Goal: Task Accomplishment & Management: Use online tool/utility

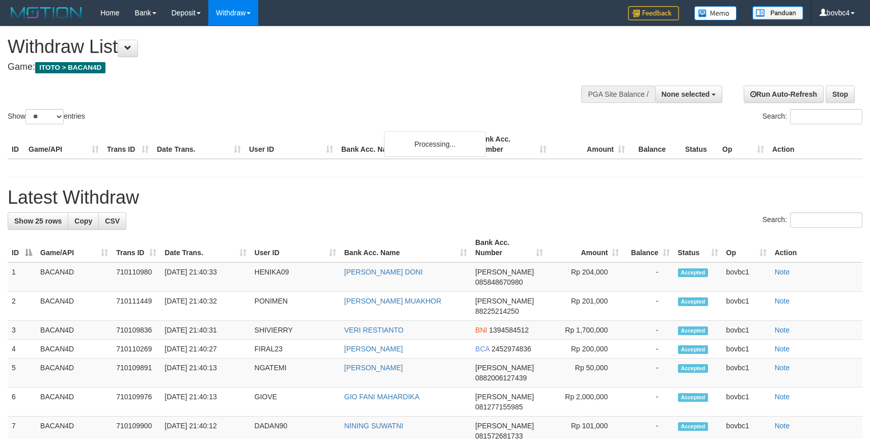
select select
select select "**"
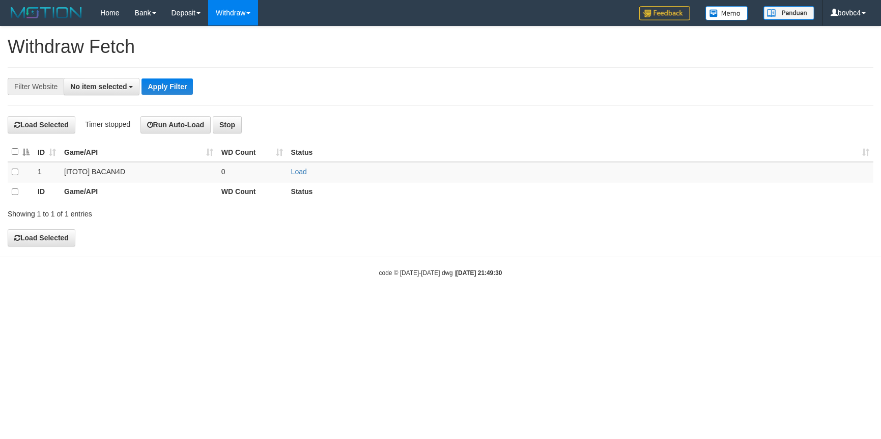
select select
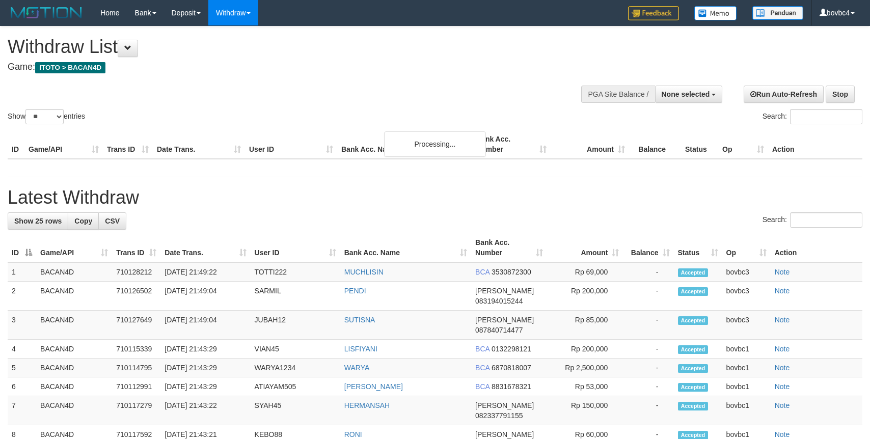
select select
select select "**"
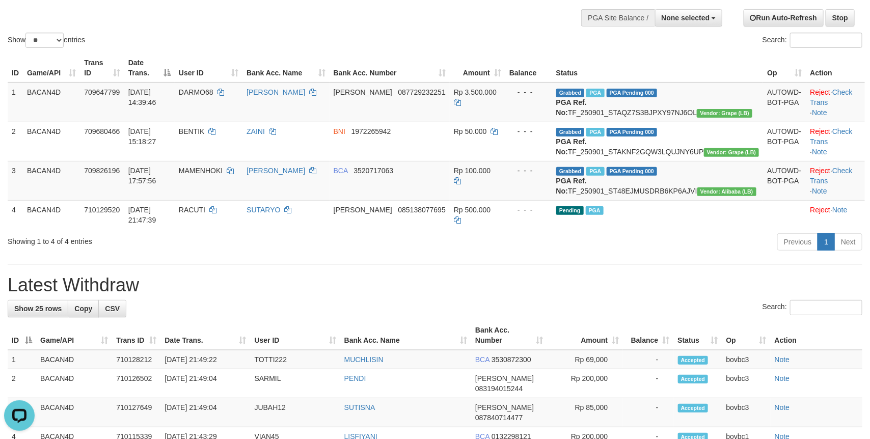
click at [333, 295] on h1 "Latest Withdraw" at bounding box center [435, 285] width 854 height 20
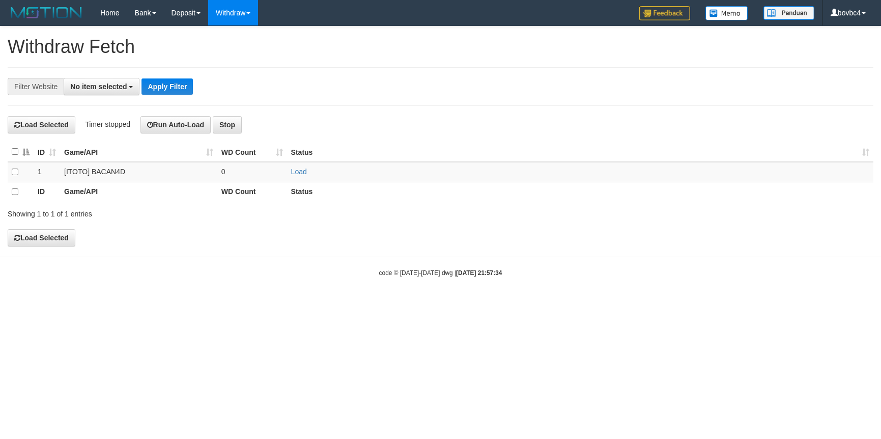
select select
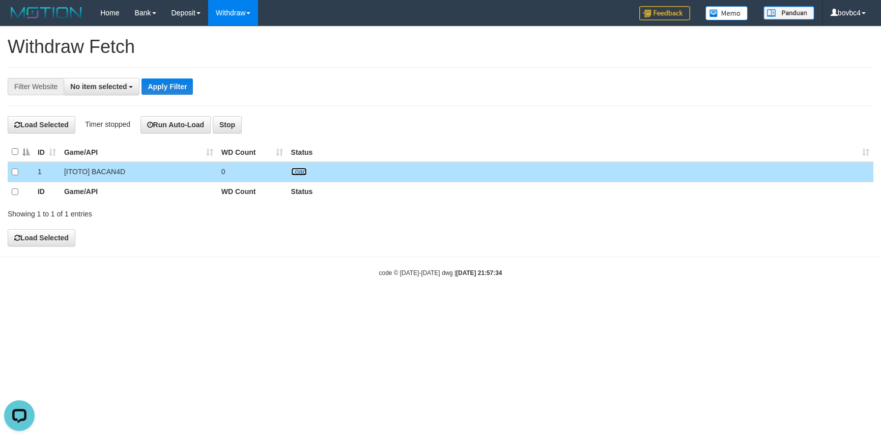
click at [297, 175] on link "Load" at bounding box center [299, 172] width 16 height 8
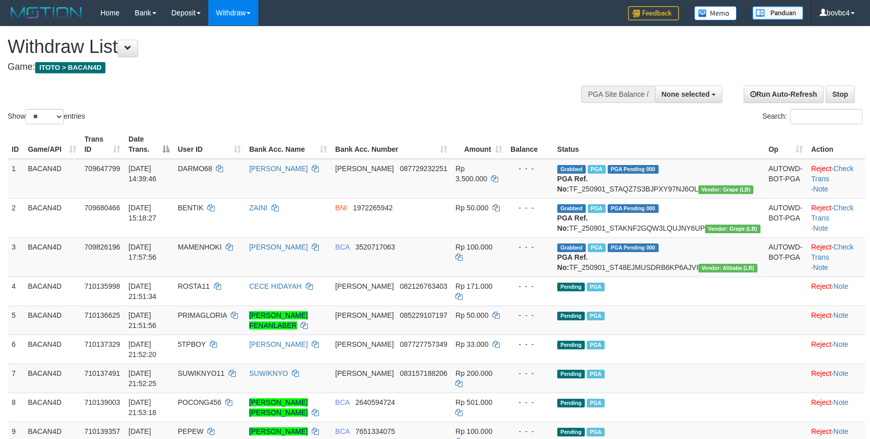
select select
select select "**"
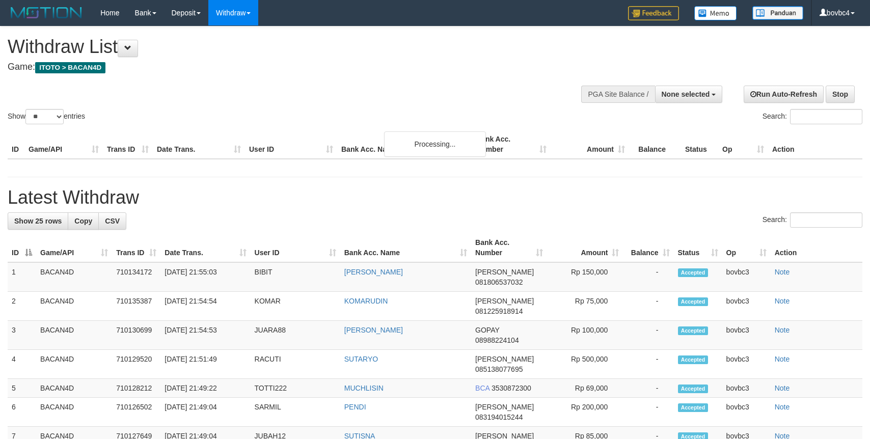
select select
select select "**"
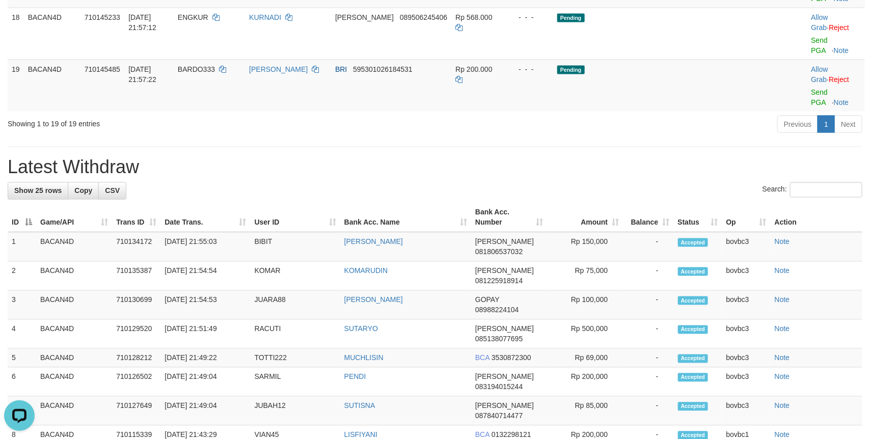
scroll to position [492, 0]
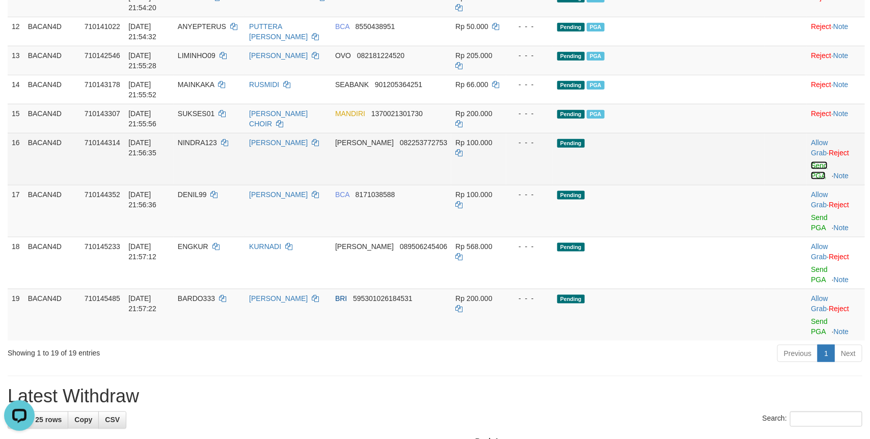
click at [811, 180] on link "Send PGA" at bounding box center [819, 170] width 17 height 18
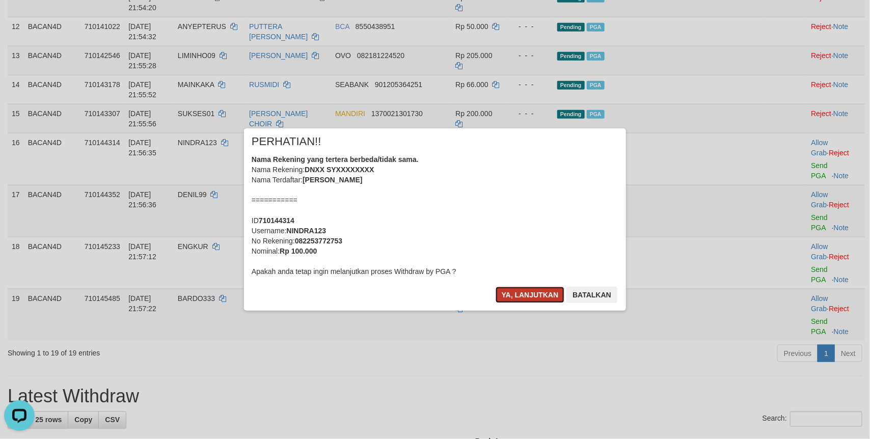
click at [560, 290] on button "Ya, lanjutkan" at bounding box center [529, 295] width 69 height 16
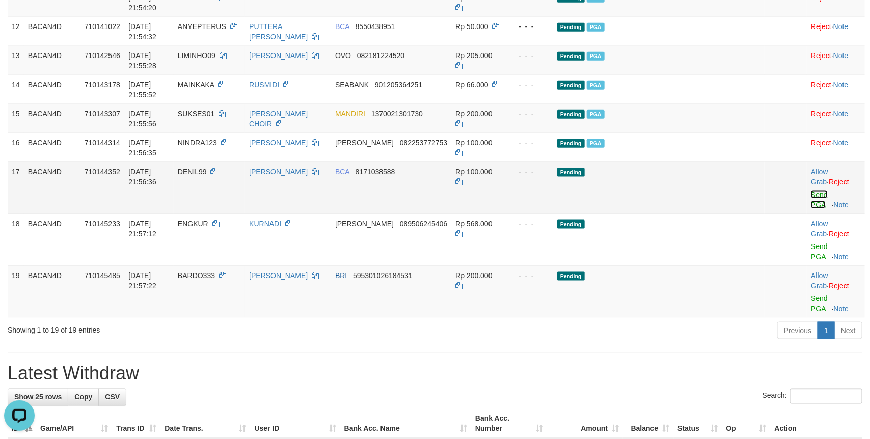
click at [811, 209] on link "Send PGA" at bounding box center [819, 199] width 17 height 18
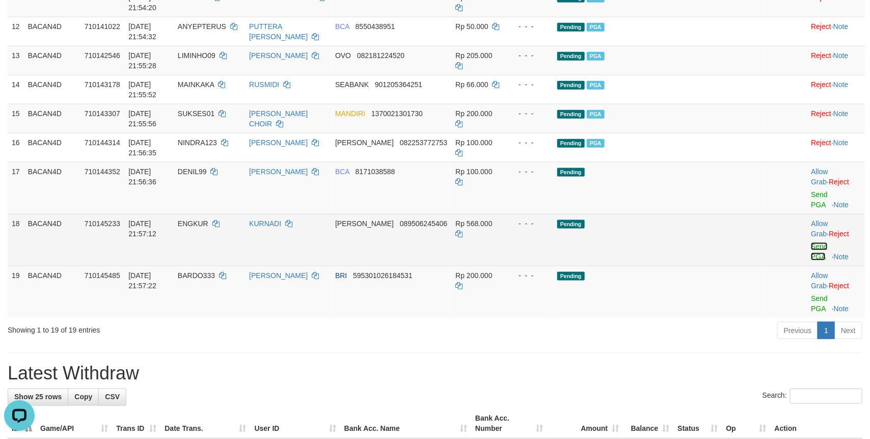
click at [811, 261] on link "Send PGA" at bounding box center [819, 251] width 17 height 18
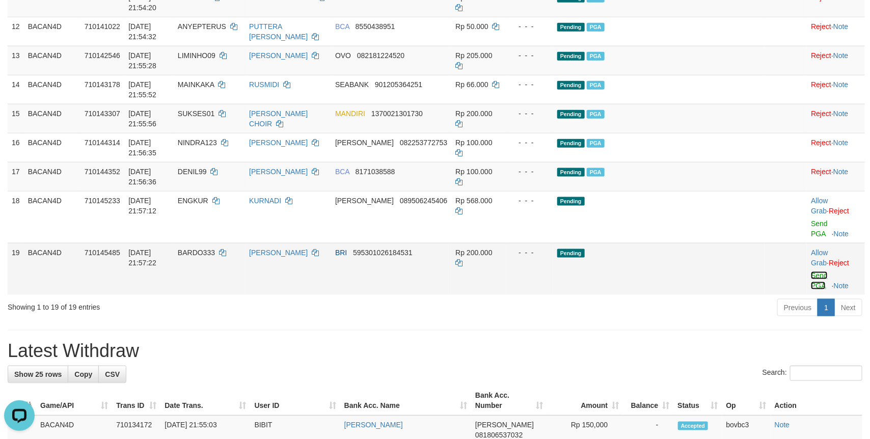
click at [811, 290] on link "Send PGA" at bounding box center [819, 280] width 17 height 18
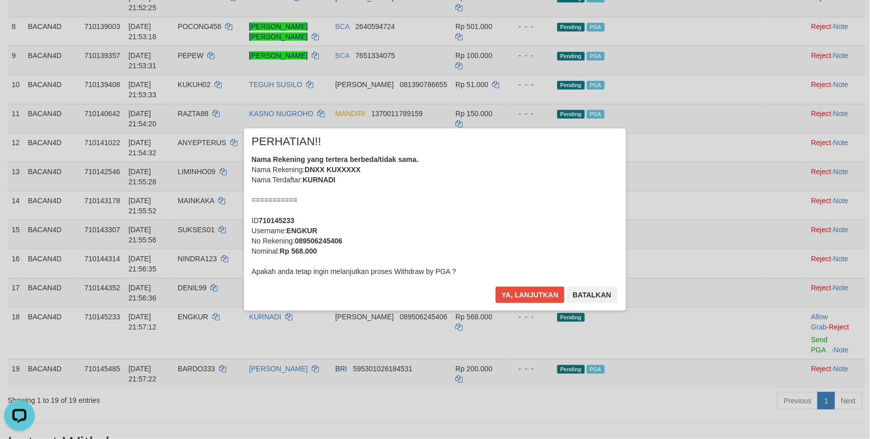
scroll to position [339, 0]
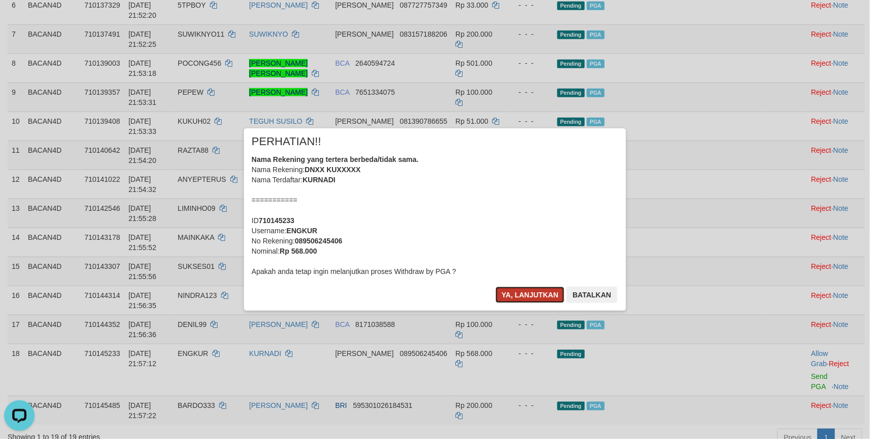
click at [554, 301] on button "Ya, lanjutkan" at bounding box center [529, 295] width 69 height 16
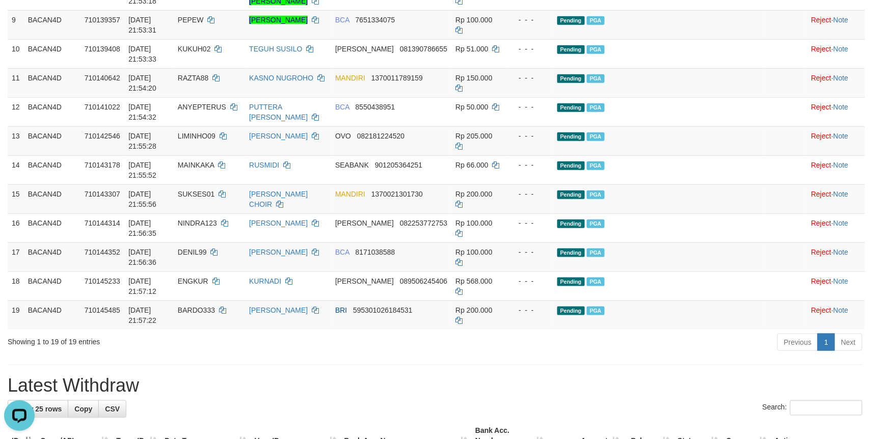
scroll to position [415, 0]
